Goal: Transaction & Acquisition: Purchase product/service

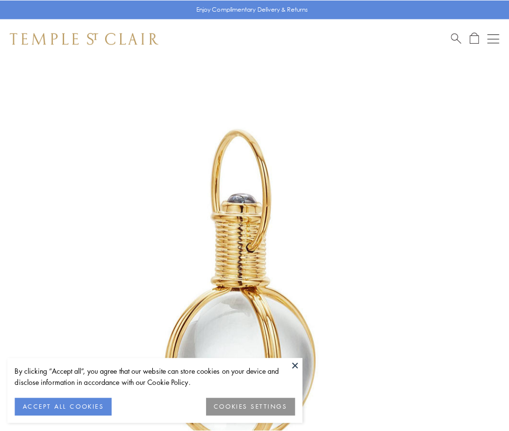
scroll to position [253, 0]
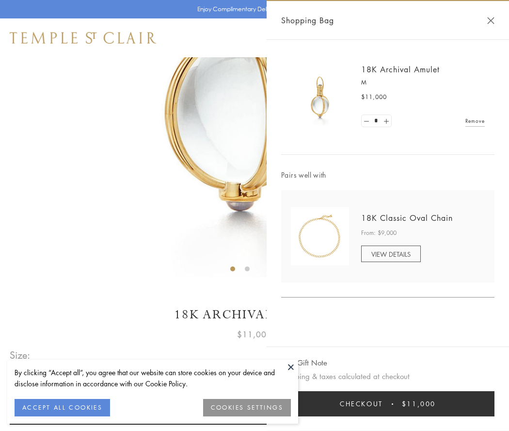
click at [388, 404] on button "Checkout $11,000" at bounding box center [387, 403] width 213 height 25
